Goal: Complete application form: Complete application form

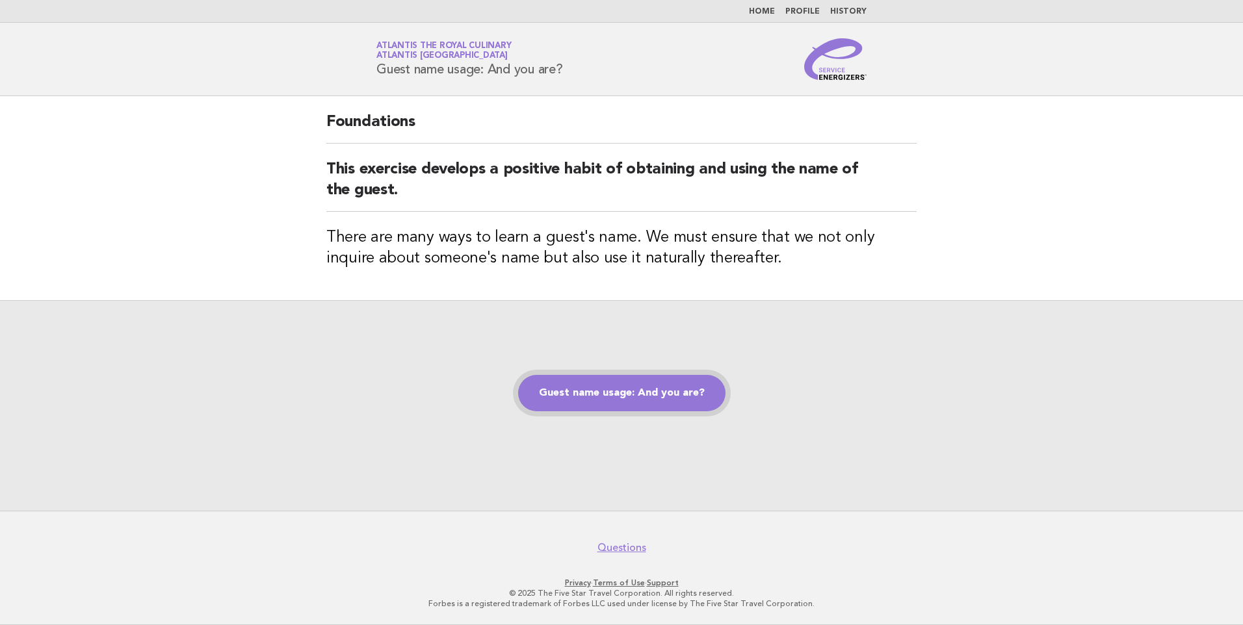
click at [609, 394] on link "Guest name usage: And you are?" at bounding box center [621, 393] width 207 height 36
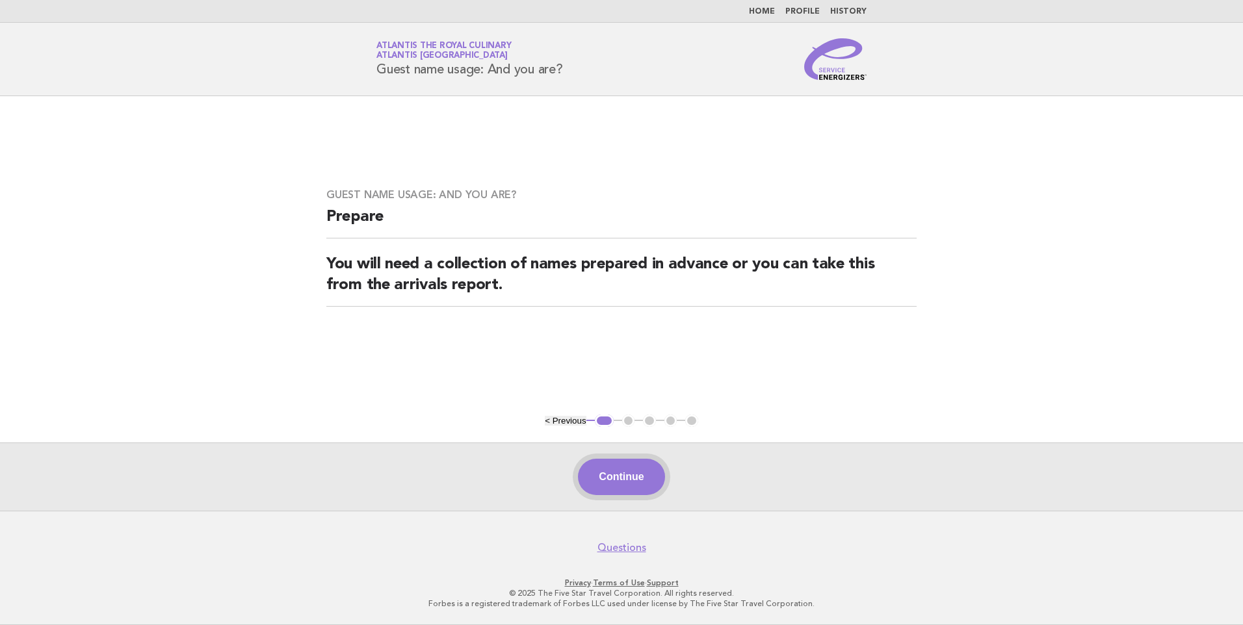
click at [628, 479] on button "Continue" at bounding box center [621, 477] width 86 height 36
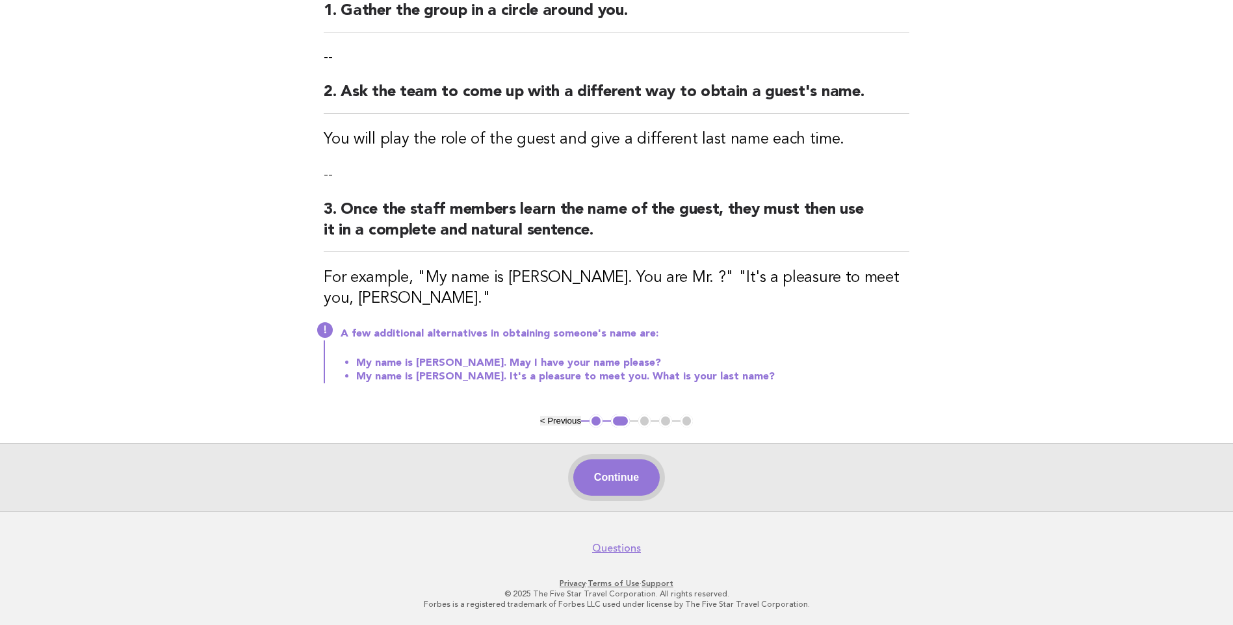
click at [627, 486] on button "Continue" at bounding box center [616, 478] width 86 height 36
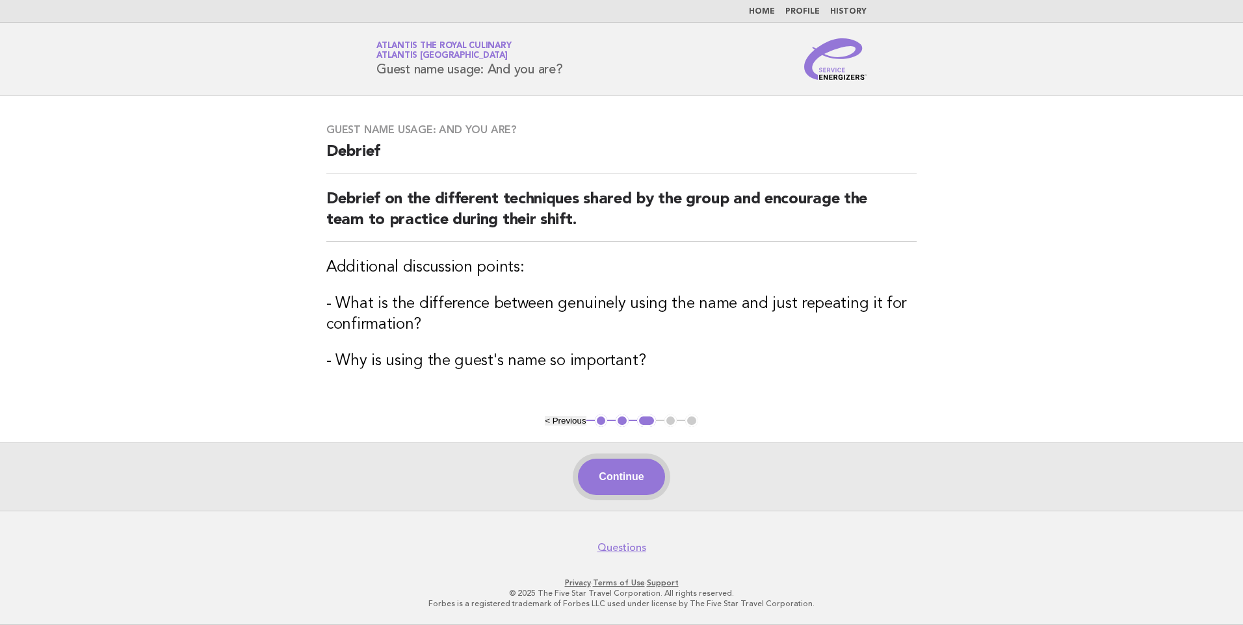
click at [623, 467] on button "Continue" at bounding box center [621, 477] width 86 height 36
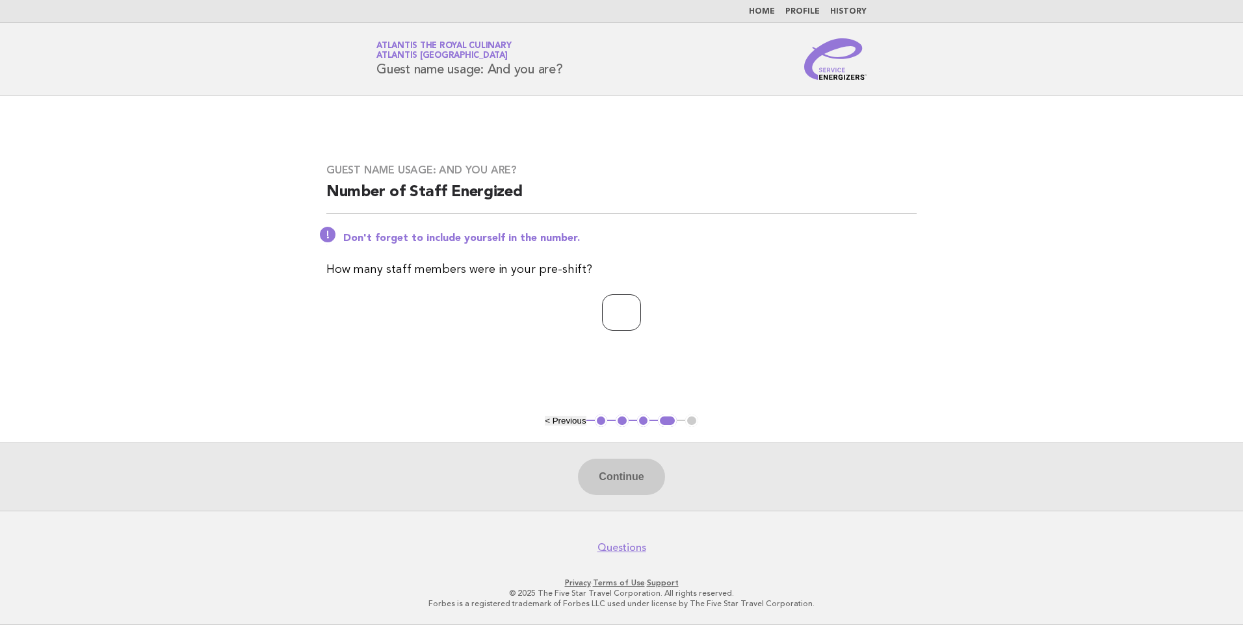
click at [616, 314] on input "number" at bounding box center [621, 313] width 39 height 36
type input "**"
click at [609, 484] on button "Continue" at bounding box center [621, 477] width 86 height 36
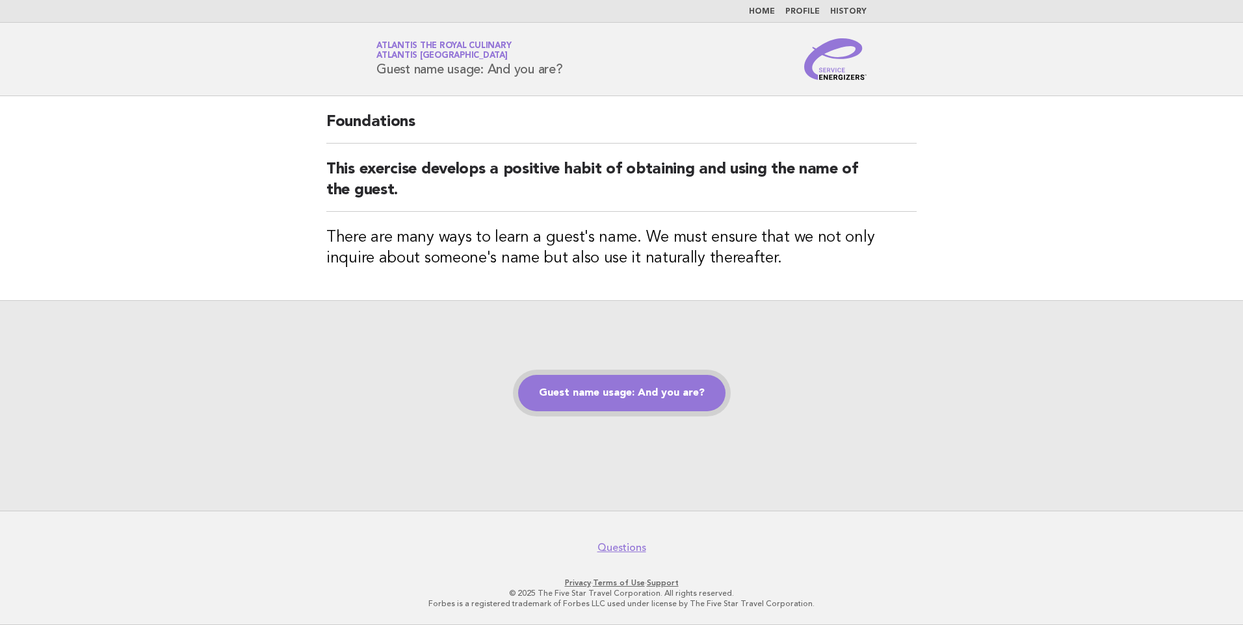
click at [633, 400] on link "Guest name usage: And you are?" at bounding box center [621, 393] width 207 height 36
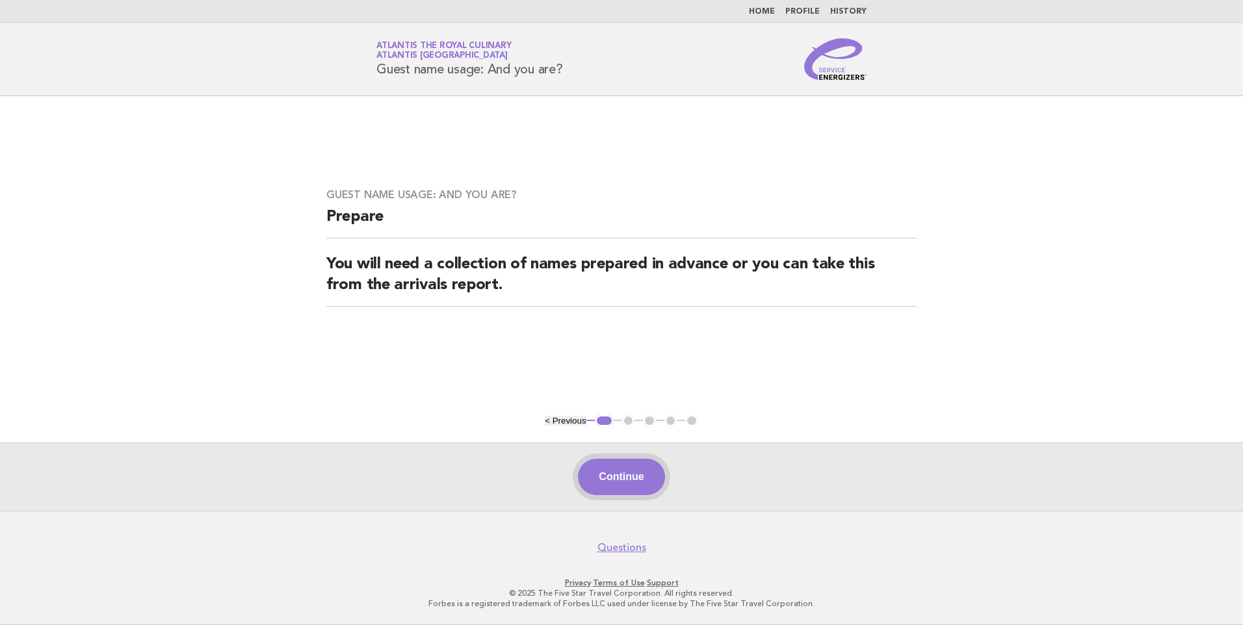
click at [636, 474] on button "Continue" at bounding box center [621, 477] width 86 height 36
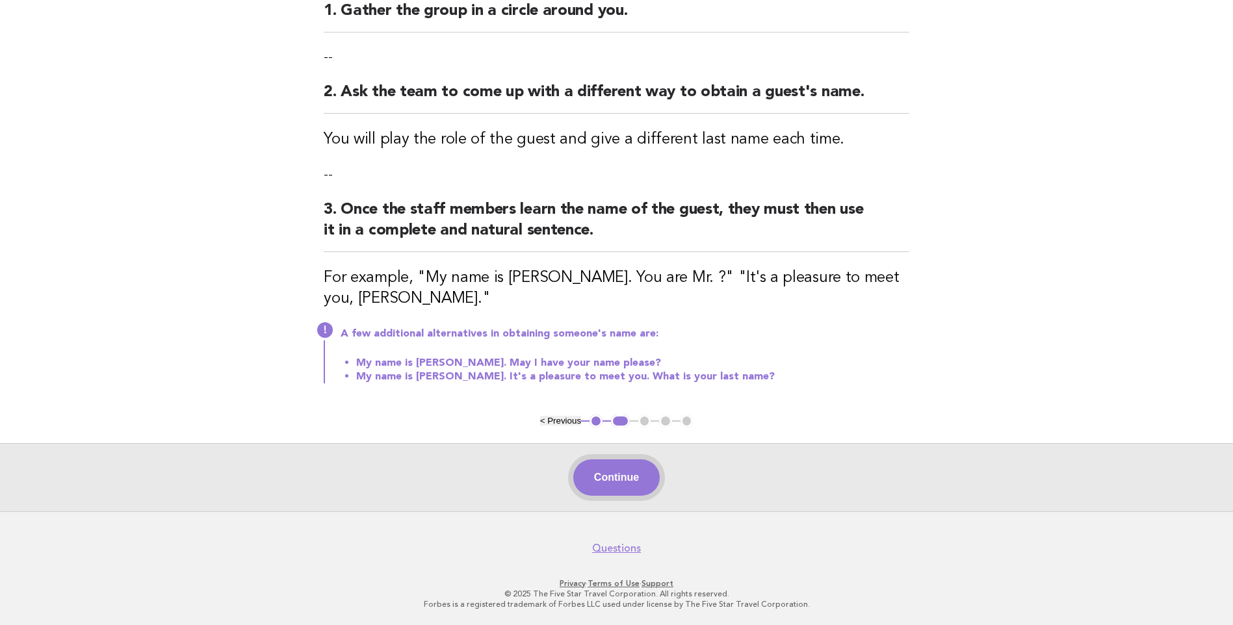
click at [623, 482] on button "Continue" at bounding box center [616, 478] width 86 height 36
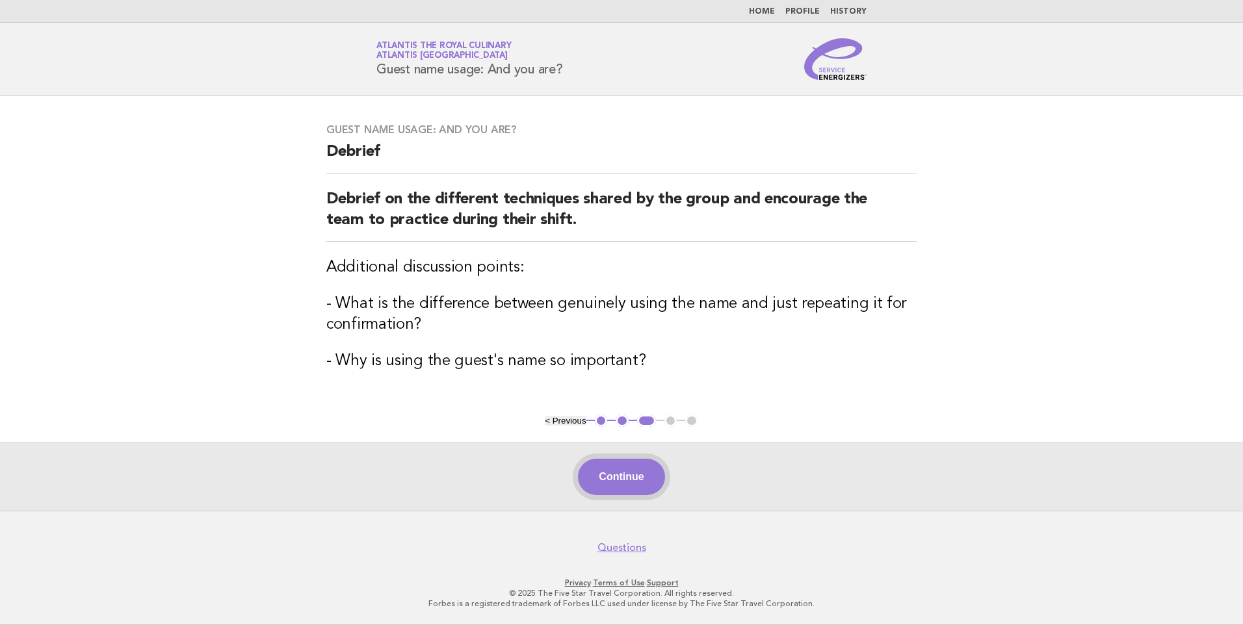
click at [631, 471] on button "Continue" at bounding box center [621, 477] width 86 height 36
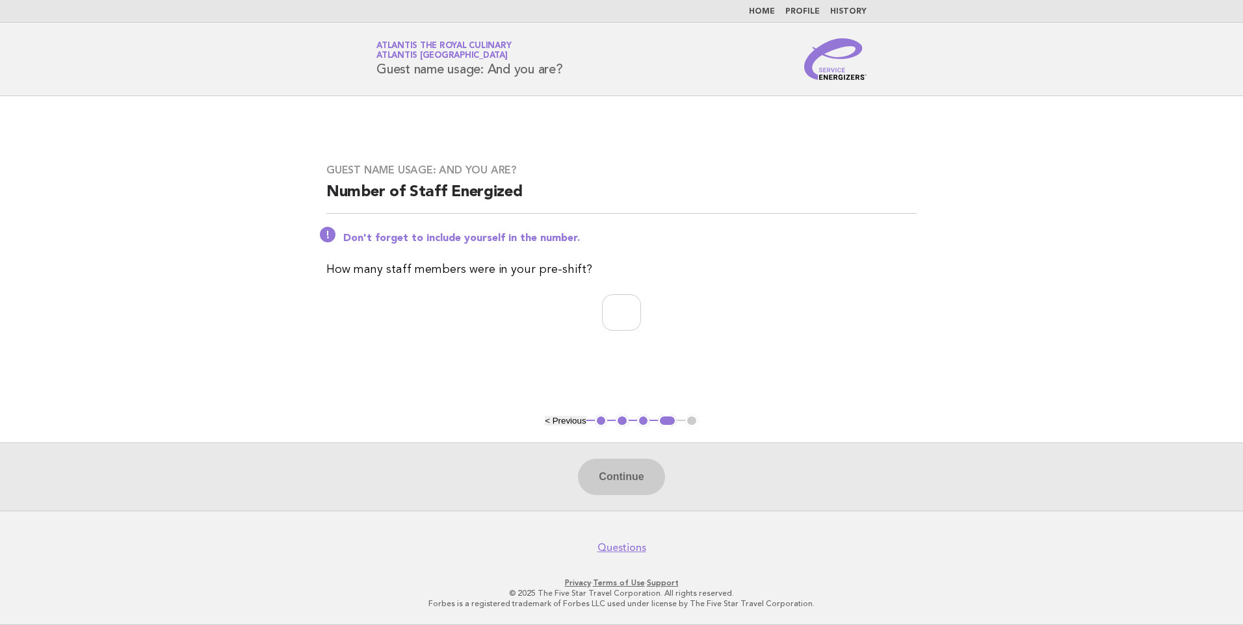
click at [577, 313] on p at bounding box center [621, 313] width 590 height 36
click at [602, 310] on input "number" at bounding box center [621, 313] width 39 height 36
type input "**"
click at [640, 467] on button "Continue" at bounding box center [621, 477] width 86 height 36
